Goal: Browse casually

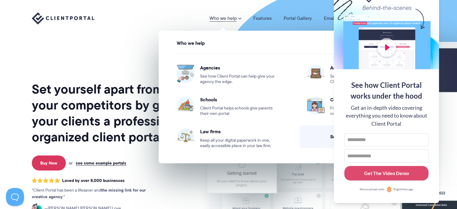
click at [103, 43] on div "Set yourself apart from your competitors by giving your clients a professional,…" at bounding box center [110, 149] width 157 height 288
click at [449, 160] on img at bounding box center [349, 149] width 336 height 288
click at [207, 48] on ul "Agencies See how Client Portal can help give your agency the edge. Accountants …" at bounding box center [292, 101] width 260 height 106
click at [242, 21] on nav "Who we help Who we help View pricing Agencies See how Client Portal can help gi…" at bounding box center [317, 18] width 216 height 13
